Goal: Information Seeking & Learning: Understand process/instructions

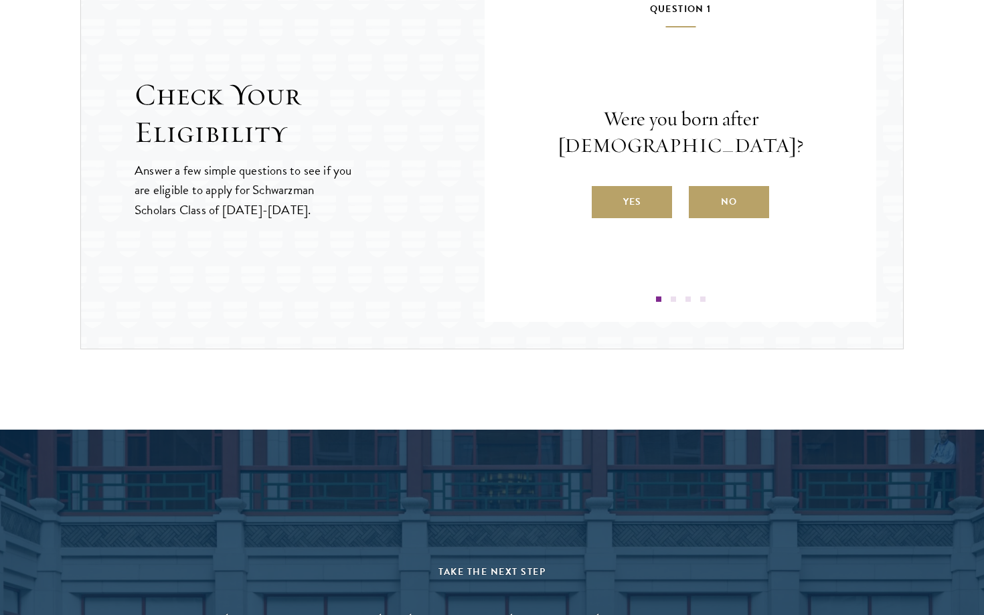
scroll to position [1478, 0]
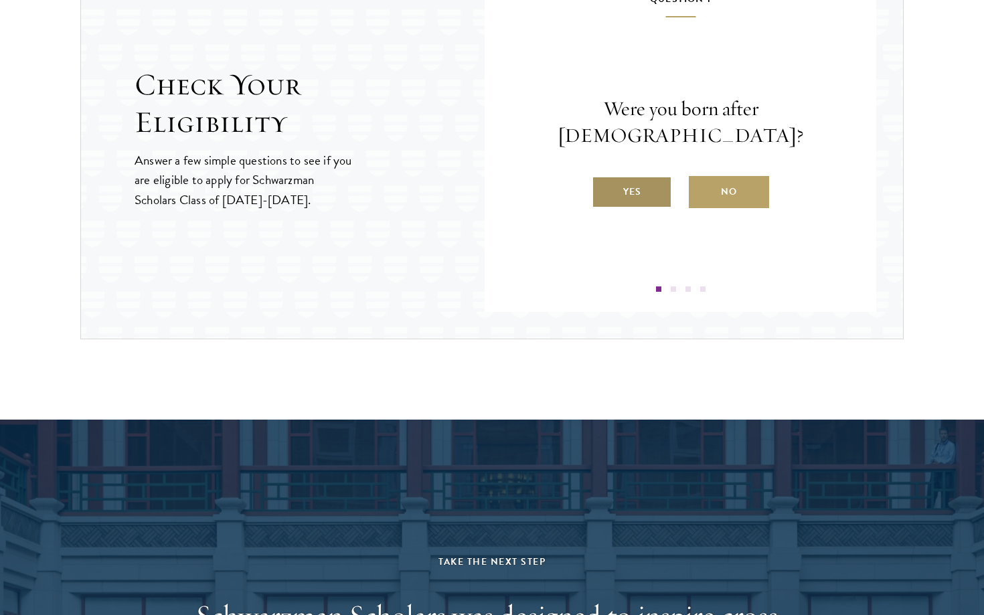
click at [619, 176] on label "Yes" at bounding box center [632, 192] width 80 height 32
click at [604, 177] on input "Yes" at bounding box center [598, 183] width 12 height 12
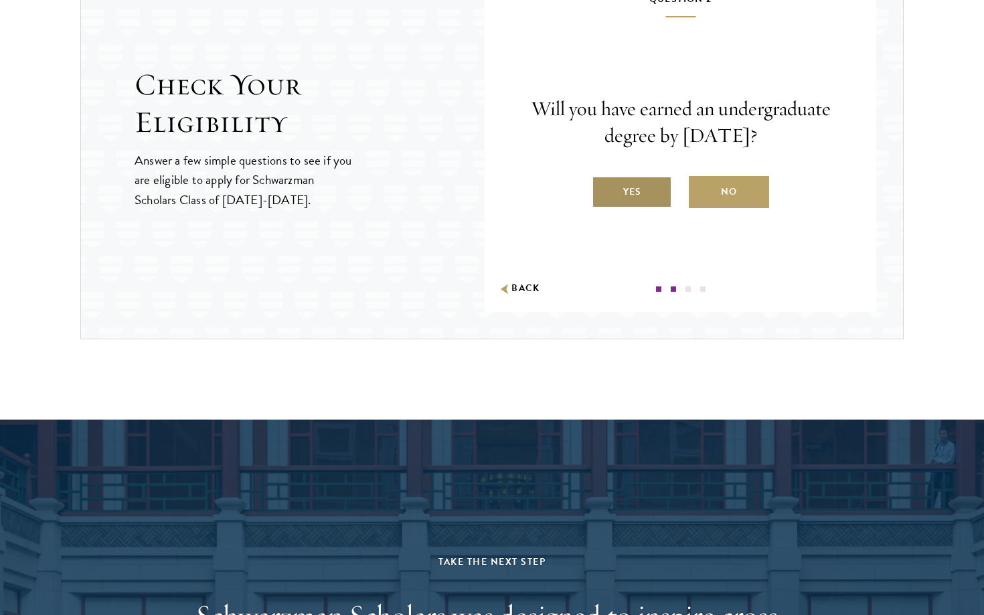
click at [622, 191] on label "Yes" at bounding box center [632, 192] width 80 height 32
click at [604, 189] on input "Yes" at bounding box center [598, 183] width 12 height 12
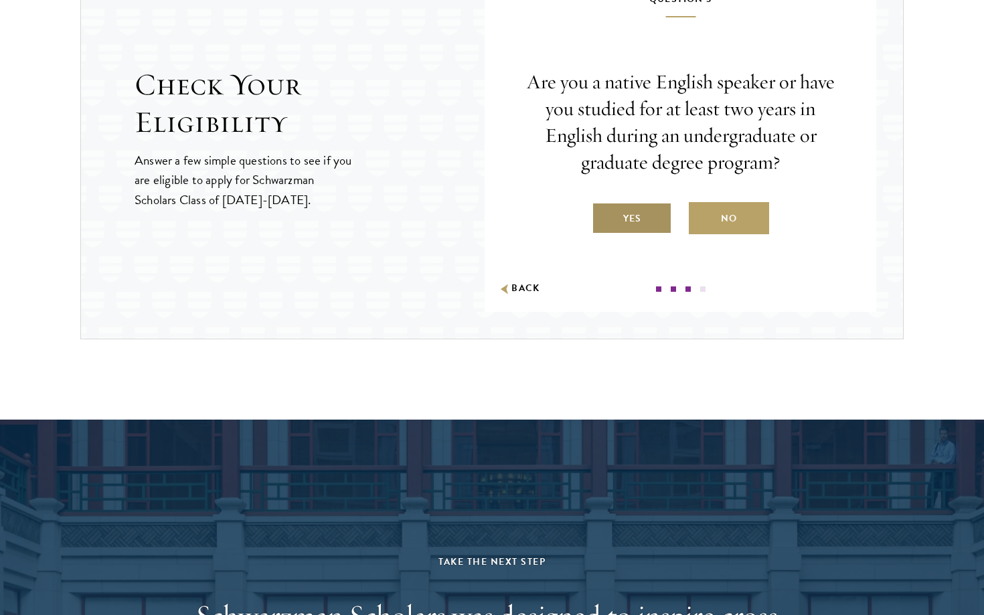
click at [640, 221] on label "Yes" at bounding box center [632, 218] width 80 height 32
click at [604, 216] on input "Yes" at bounding box center [598, 210] width 12 height 12
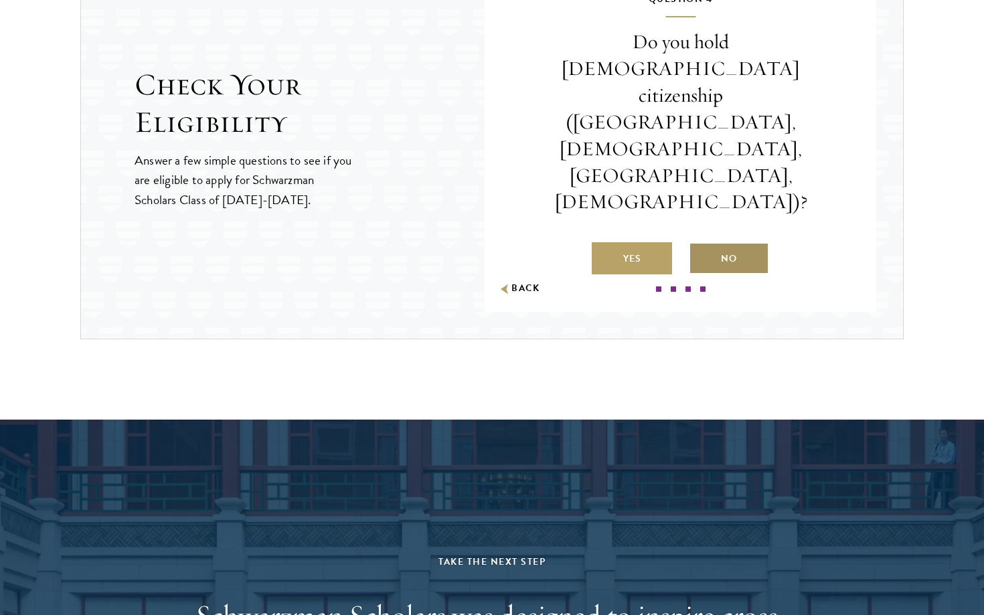
click at [712, 242] on label "No" at bounding box center [729, 258] width 80 height 32
click at [701, 244] on input "No" at bounding box center [695, 250] width 12 height 12
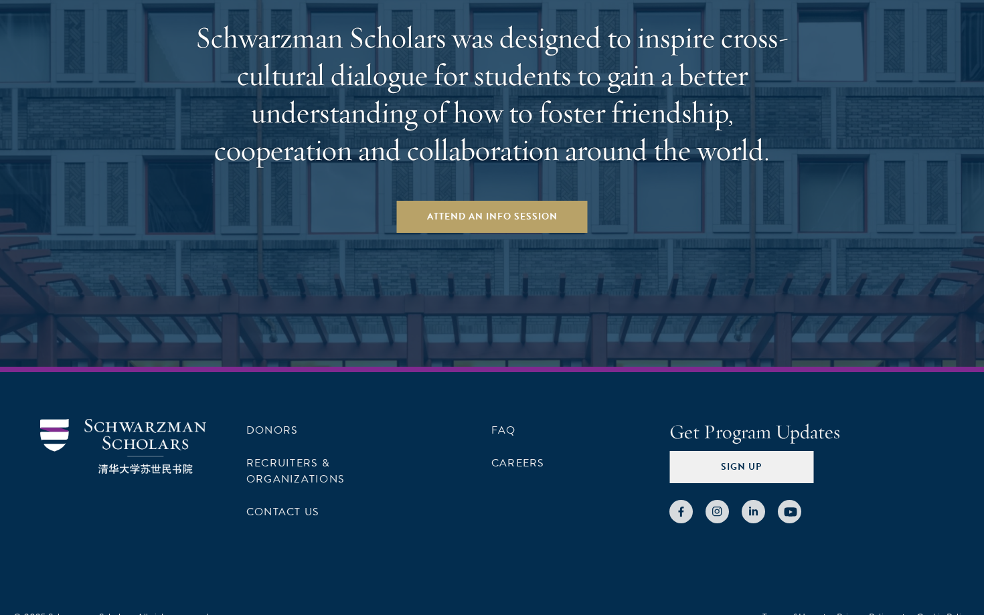
scroll to position [2060, 0]
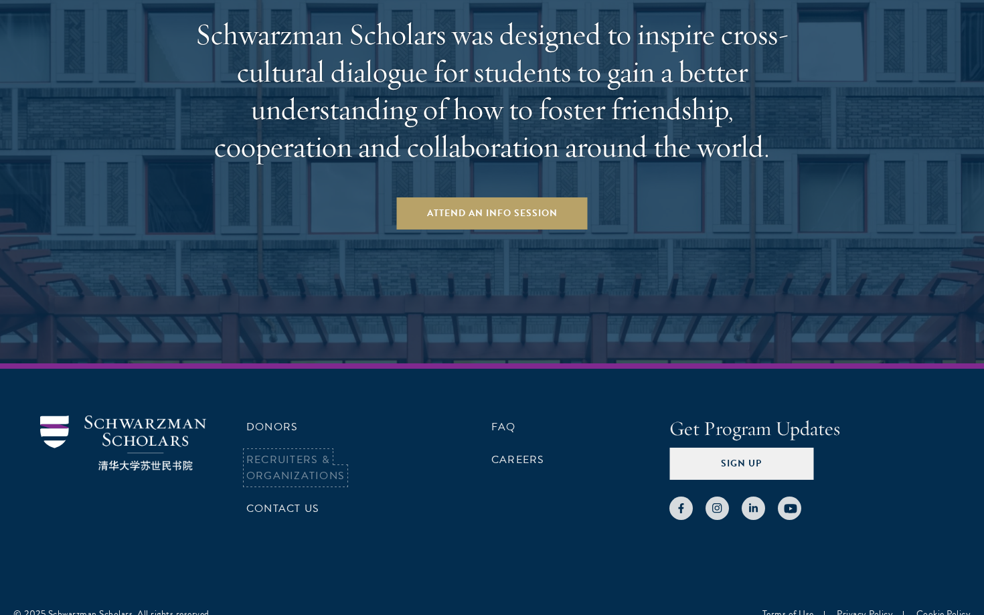
click at [333, 479] on link "Recruiters & Organizations" at bounding box center [295, 468] width 98 height 32
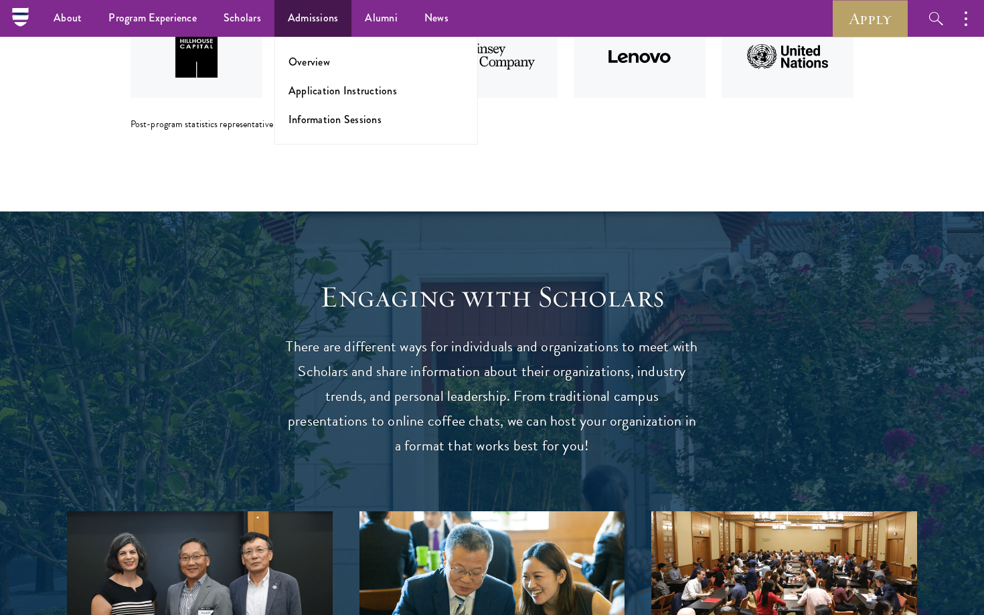
scroll to position [3190, 0]
